Goal: Transaction & Acquisition: Purchase product/service

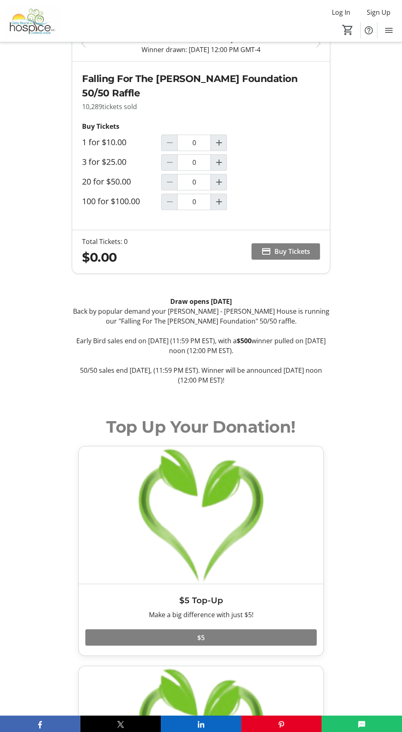
scroll to position [533, 0]
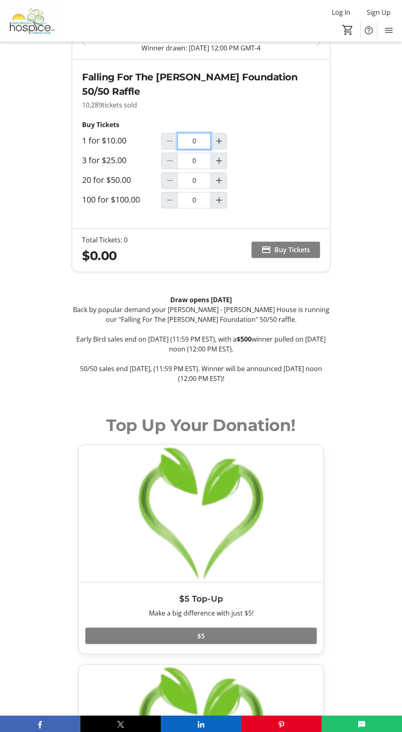
click at [179, 143] on input "0" at bounding box center [194, 141] width 34 height 16
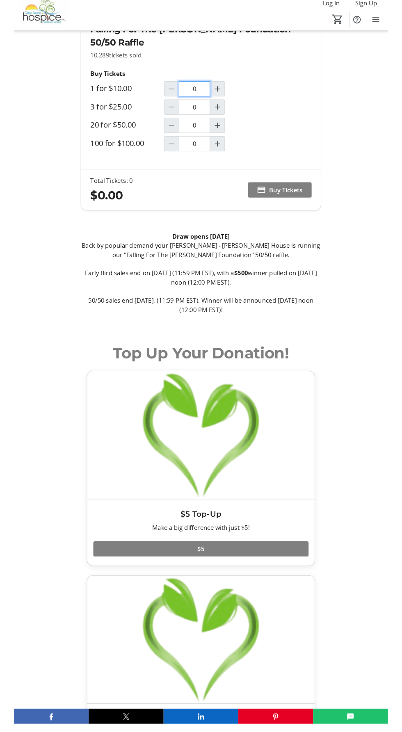
scroll to position [570, 0]
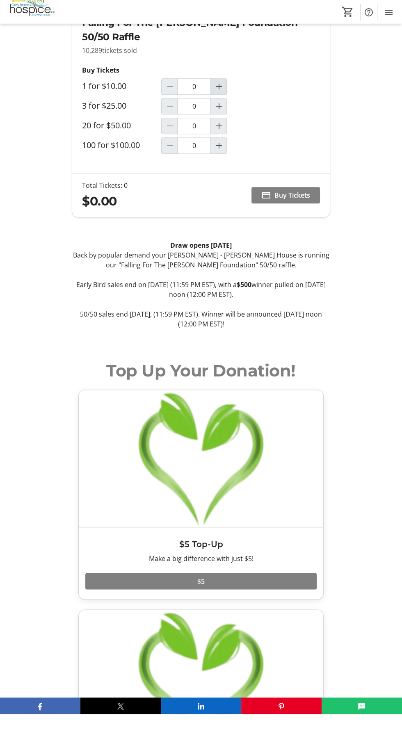
click at [218, 107] on mat-icon "Increment by one" at bounding box center [219, 105] width 10 height 10
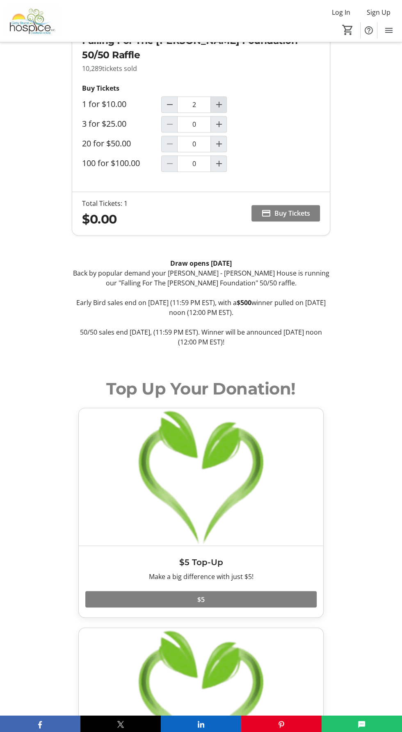
type input "1"
click at [283, 165] on span "Buy Tickets" at bounding box center [292, 213] width 36 height 10
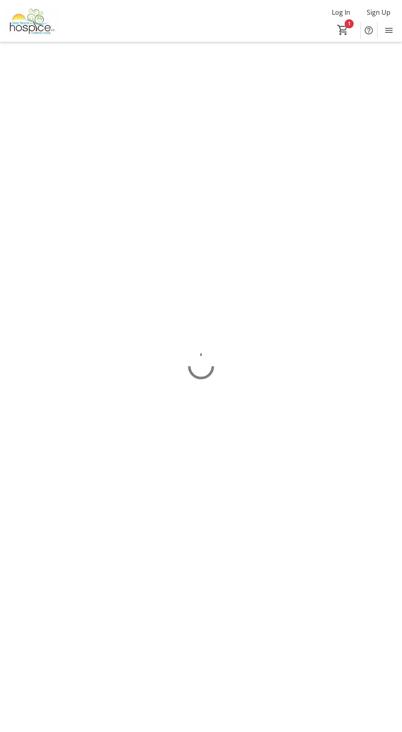
scroll to position [0, 0]
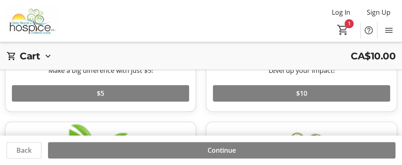
scroll to position [170, 0]
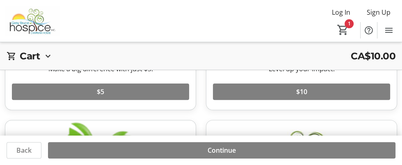
click at [25, 43] on div "Cart CA$10.00" at bounding box center [201, 55] width 402 height 27
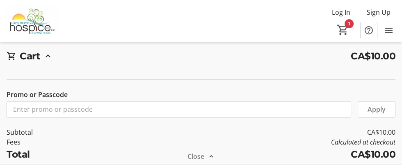
scroll to position [328, 0]
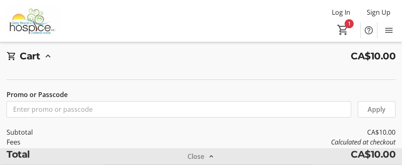
click at [355, 165] on span at bounding box center [201, 157] width 402 height 20
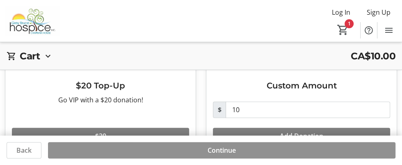
click at [212, 155] on span "Continue" at bounding box center [222, 151] width 28 height 10
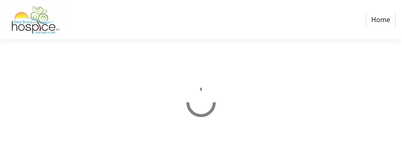
select select "CA"
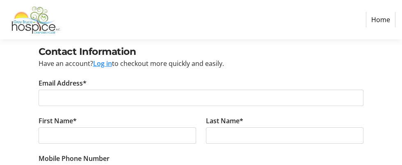
scroll to position [56, 0]
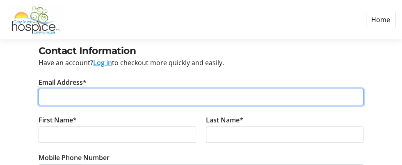
click at [64, 96] on input "Email Address*" at bounding box center [201, 97] width 325 height 16
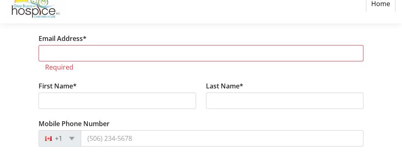
scroll to position [84, 0]
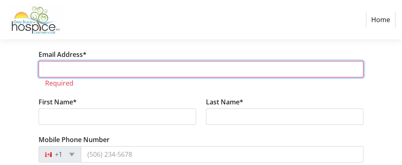
type input "[DOMAIN_NAME][EMAIL_ADDRESS][DOMAIN_NAME]"
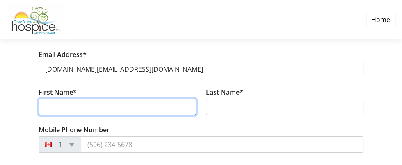
click at [72, 107] on input "First Name*" at bounding box center [118, 107] width 158 height 16
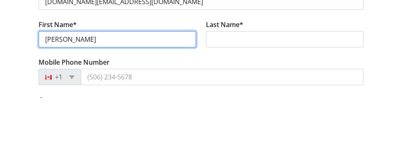
type input "[PERSON_NAME]"
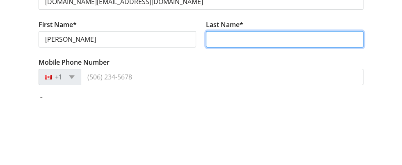
click at [226, 108] on input "Last Name*" at bounding box center [285, 107] width 158 height 16
type input "[PERSON_NAME]"
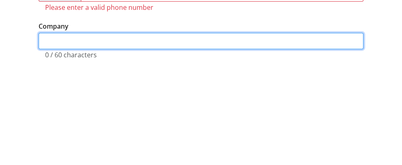
scroll to position [138, 0]
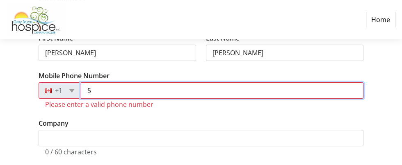
click at [105, 94] on input "5" at bounding box center [222, 90] width 283 height 16
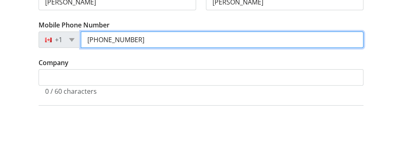
type input "[PHONE_NUMBER]"
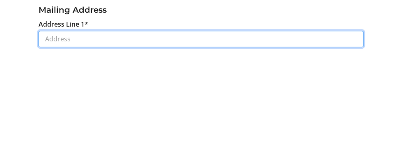
scroll to position [198, 0]
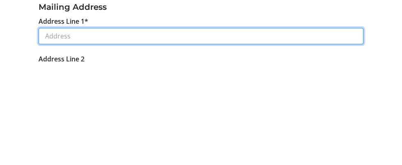
click at [50, 135] on input "Address Line 1*" at bounding box center [201, 138] width 325 height 16
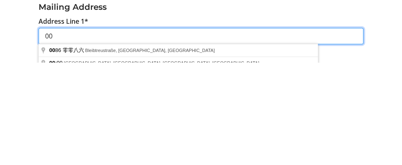
type input "0"
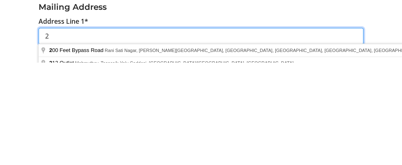
type input "24"
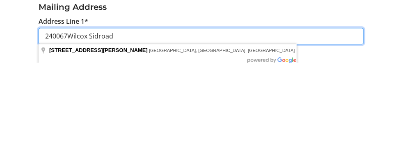
type input "240067Wilcox Sidroad"
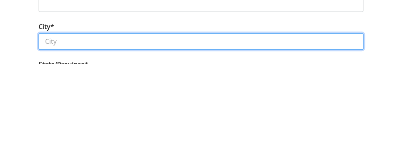
scroll to position [273, 0]
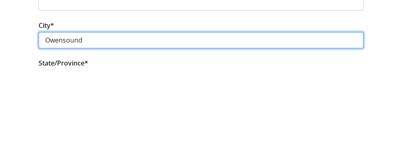
type input "Owensound"
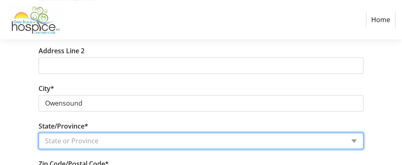
scroll to position [310, 0]
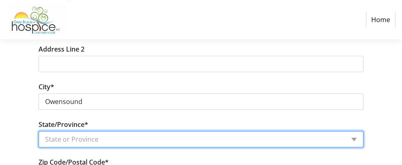
click at [347, 140] on select "State or Province State or Province [GEOGRAPHIC_DATA] [GEOGRAPHIC_DATA] [GEOGRA…" at bounding box center [201, 139] width 325 height 16
select select "ON"
click at [39, 131] on select "State or Province State or Province [GEOGRAPHIC_DATA] [GEOGRAPHIC_DATA] [GEOGRA…" at bounding box center [201, 139] width 325 height 16
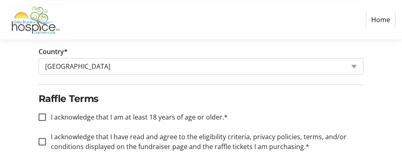
scroll to position [471, 0]
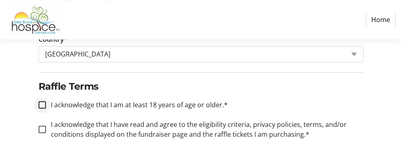
click at [35, 102] on div at bounding box center [42, 105] width 20 height 20
checkbox input "true"
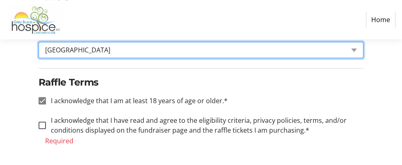
scroll to position [491, 0]
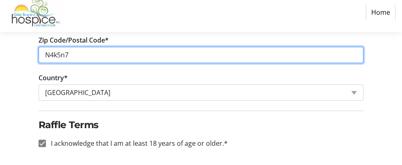
scroll to position [425, 0]
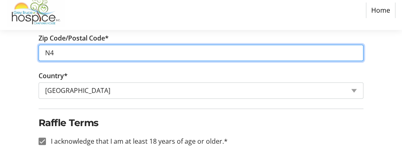
type input "N"
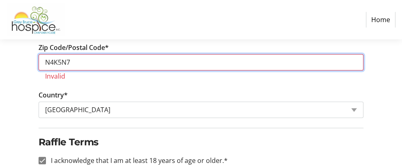
click at [55, 62] on input "N4K5N7" at bounding box center [201, 62] width 325 height 16
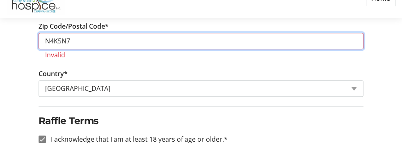
click at [56, 57] on input "N4K5N7" at bounding box center [201, 62] width 325 height 16
type input "N4K 5N7"
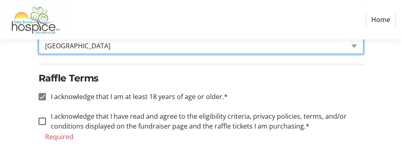
scroll to position [489, 0]
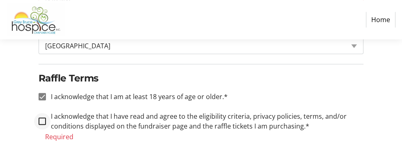
click at [37, 118] on div at bounding box center [42, 122] width 20 height 20
checkbox input "true"
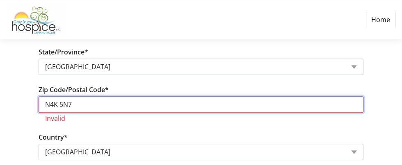
scroll to position [380, 0]
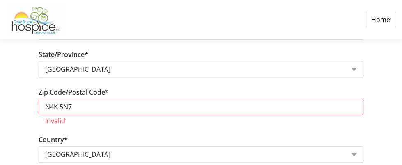
click at [383, 24] on link "Home" at bounding box center [381, 20] width 30 height 16
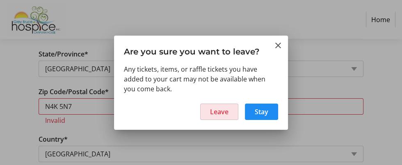
click at [218, 112] on span "Leave" at bounding box center [219, 112] width 18 height 10
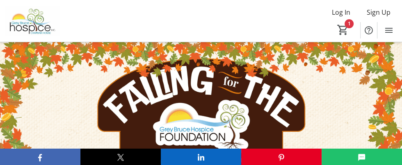
type input "1"
click at [66, 117] on img at bounding box center [201, 155] width 402 height 226
click at [117, 161] on button "X" at bounding box center [120, 157] width 80 height 16
